Goal: Task Accomplishment & Management: Use online tool/utility

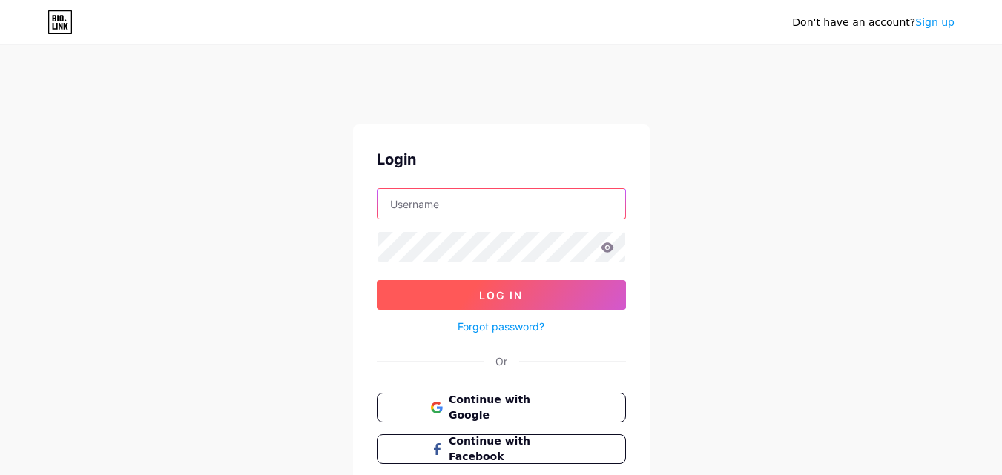
type input "[EMAIL_ADDRESS][DOMAIN_NAME]"
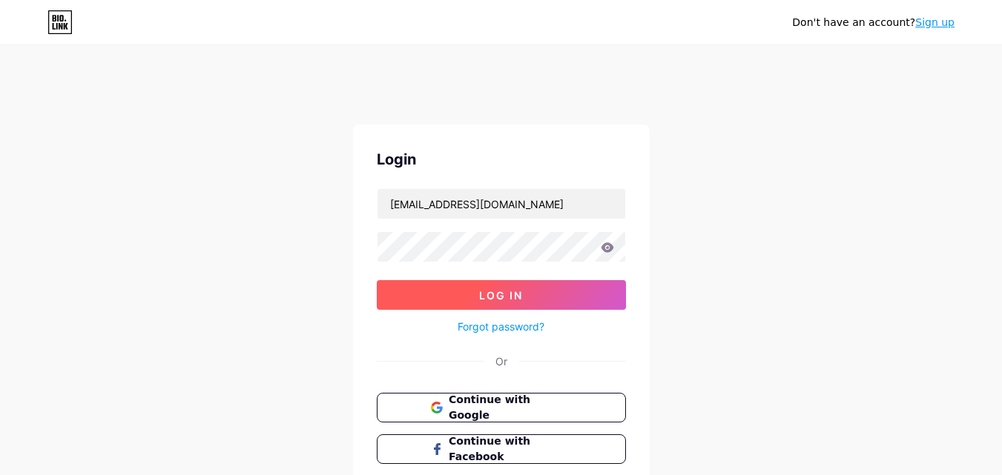
click at [511, 292] on span "Log In" at bounding box center [501, 295] width 44 height 13
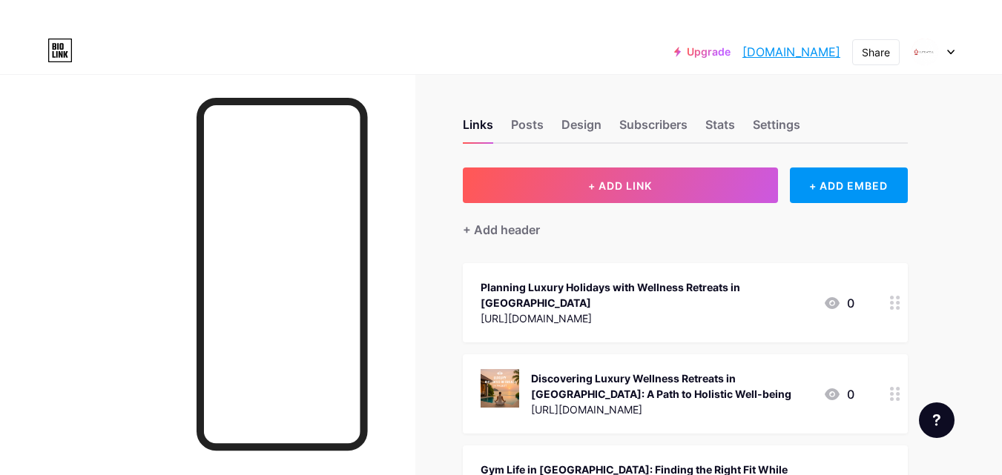
click at [693, 175] on button "+ ADD LINK" at bounding box center [620, 186] width 315 height 36
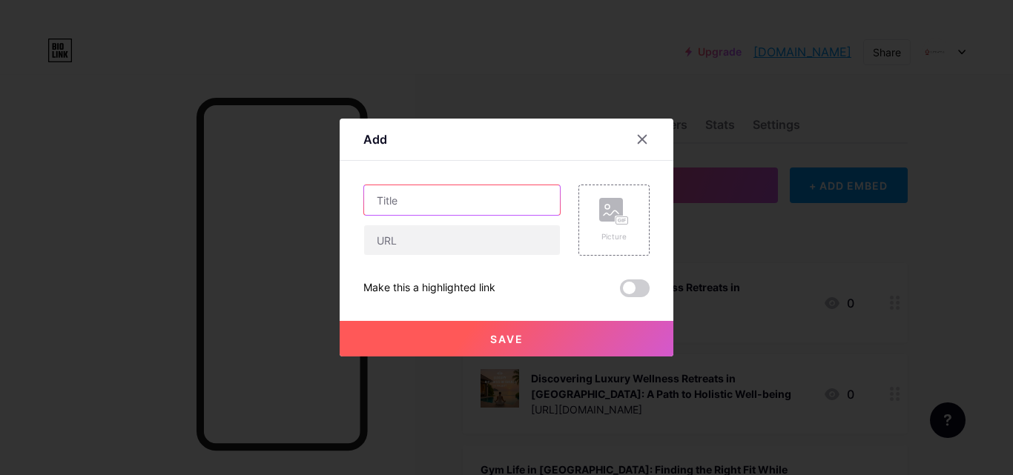
click at [449, 191] on input "text" at bounding box center [462, 200] width 196 height 30
paste input "Is a Phuket Gym the Right Place to Kickstart Your Fitness Journey?"
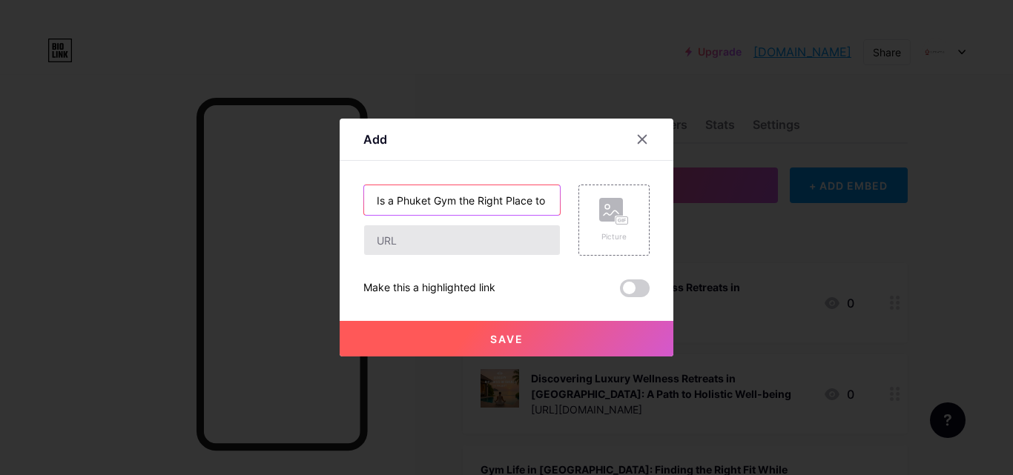
scroll to position [0, 156]
type input "Is a Phuket Gym the Right Place to Kickstart Your Fitness Journey?"
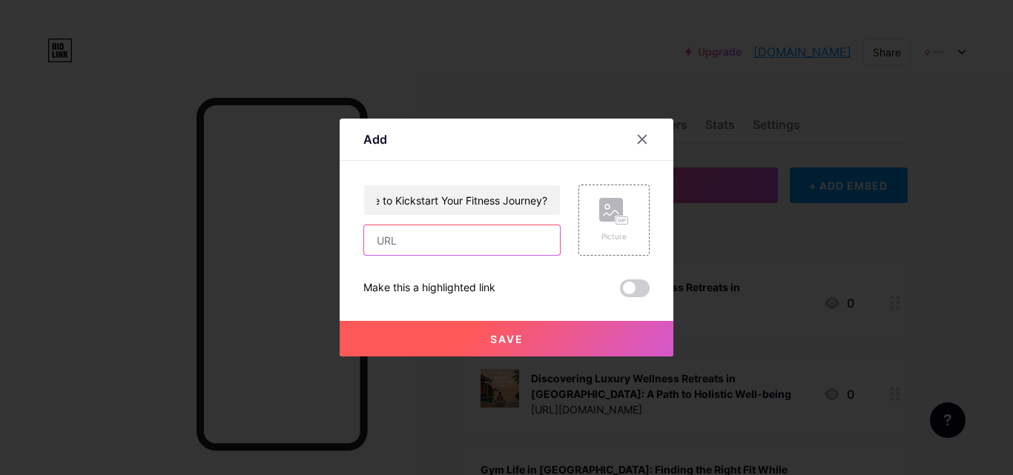
scroll to position [0, 0]
click at [464, 245] on input "text" at bounding box center [462, 240] width 196 height 30
paste input "[URL][DOMAIN_NAME]"
type input "[URL][DOMAIN_NAME]"
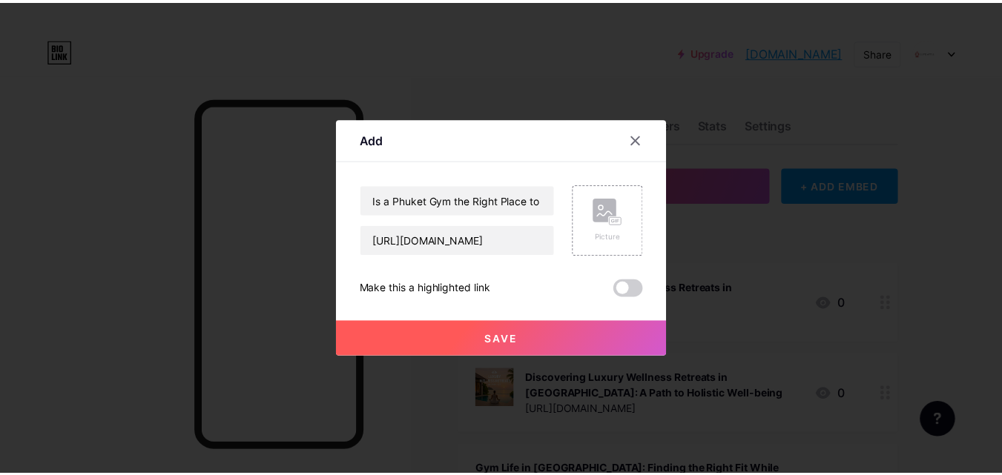
scroll to position [0, 0]
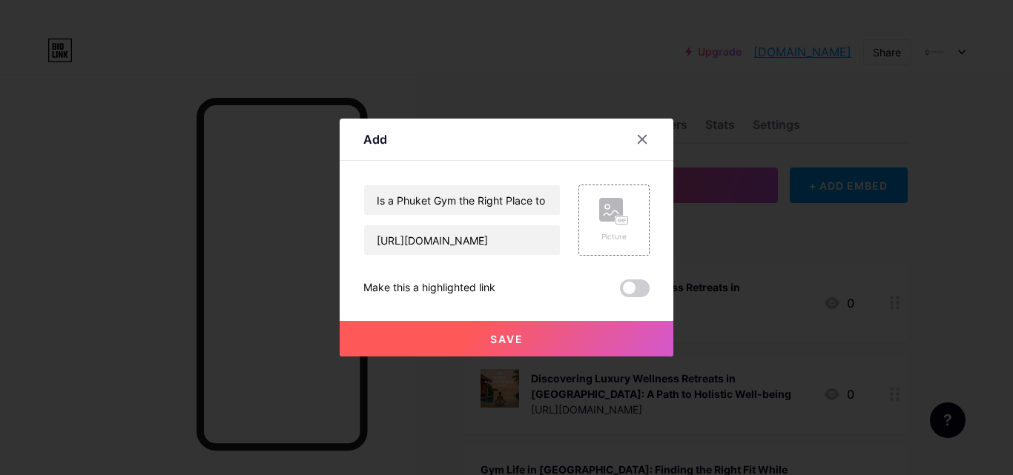
click at [565, 340] on button "Save" at bounding box center [507, 339] width 334 height 36
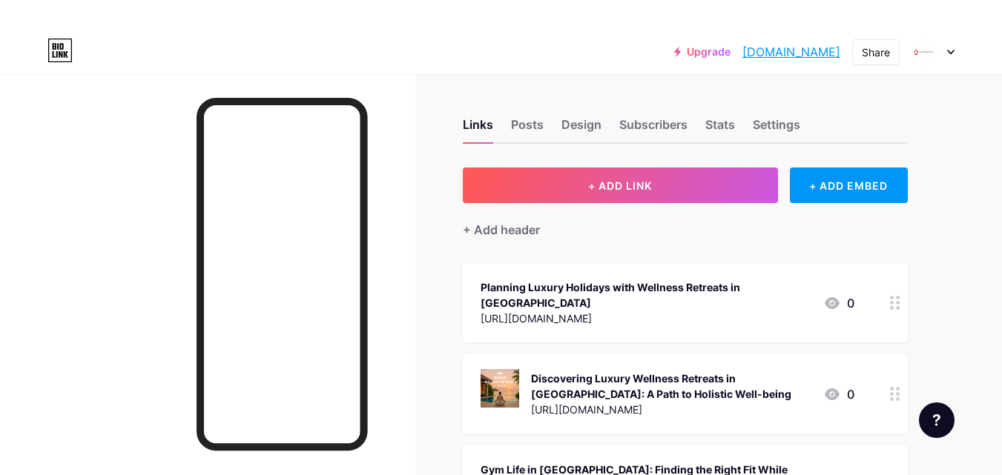
click at [670, 288] on div "Planning Luxury Holidays with Wellness Retreats in [GEOGRAPHIC_DATA]" at bounding box center [646, 295] width 331 height 31
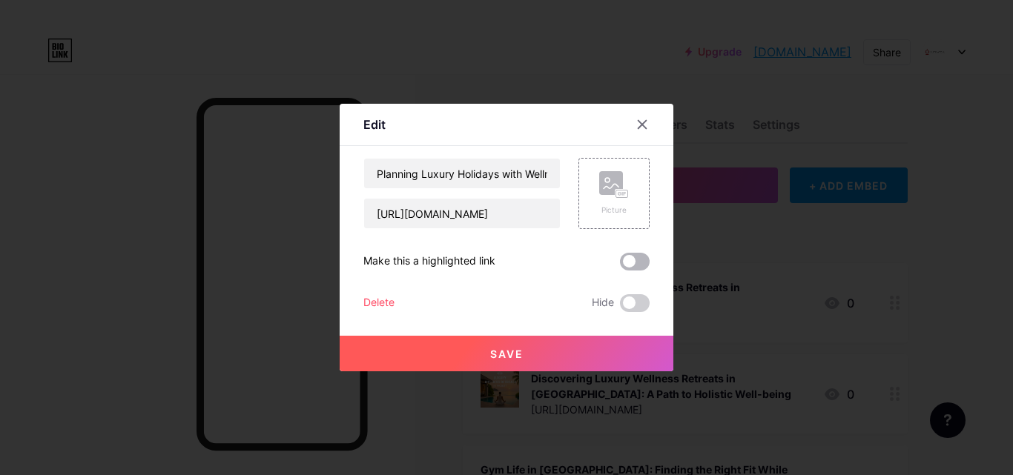
click at [634, 259] on span at bounding box center [635, 262] width 30 height 18
click at [620, 265] on input "checkbox" at bounding box center [620, 265] width 0 height 0
click at [546, 351] on button "Save" at bounding box center [507, 354] width 334 height 36
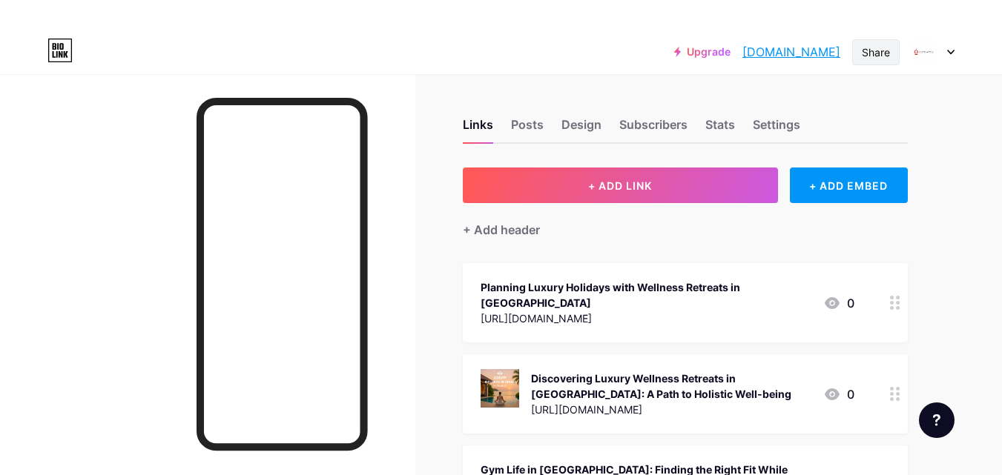
click at [871, 47] on div "Share" at bounding box center [876, 52] width 28 height 16
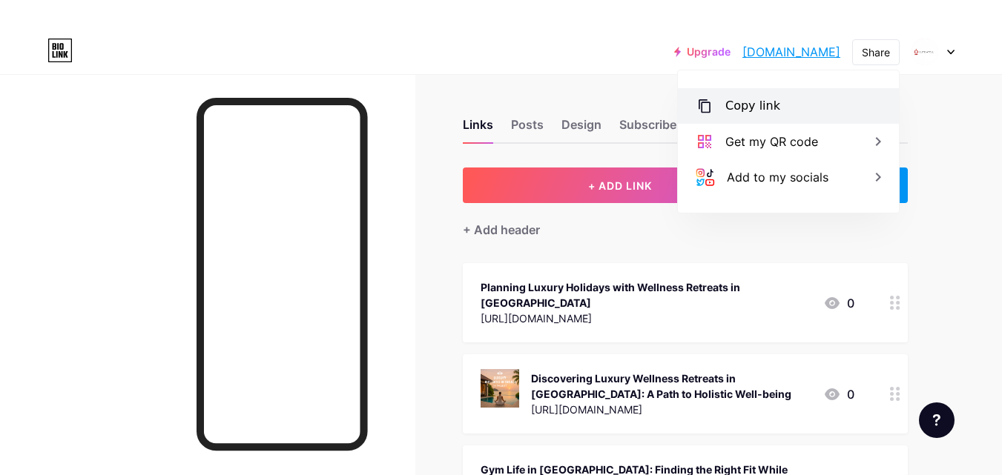
click at [783, 96] on div "Copy link" at bounding box center [788, 106] width 221 height 36
